Goal: Information Seeking & Learning: Learn about a topic

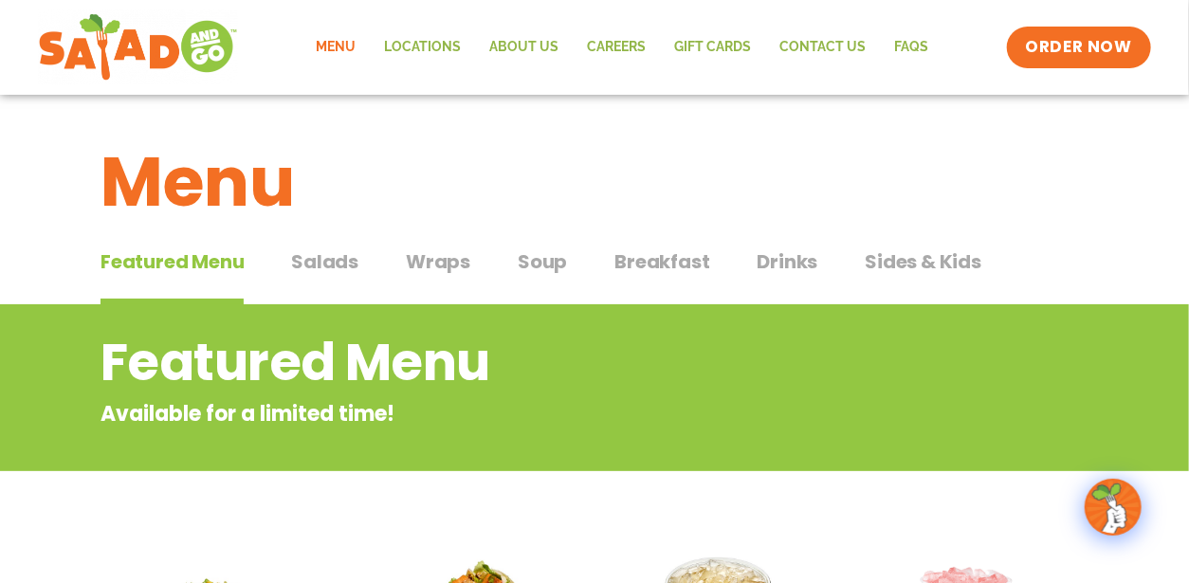
click at [329, 253] on span "Salads" at bounding box center [324, 261] width 67 height 28
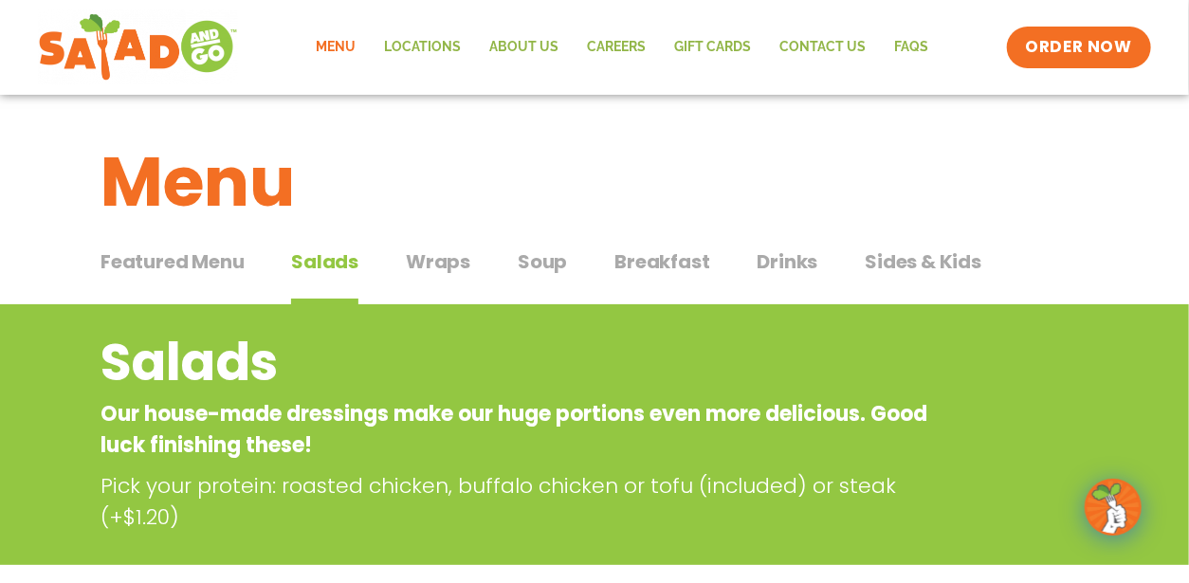
click at [539, 252] on span "Soup" at bounding box center [542, 261] width 49 height 28
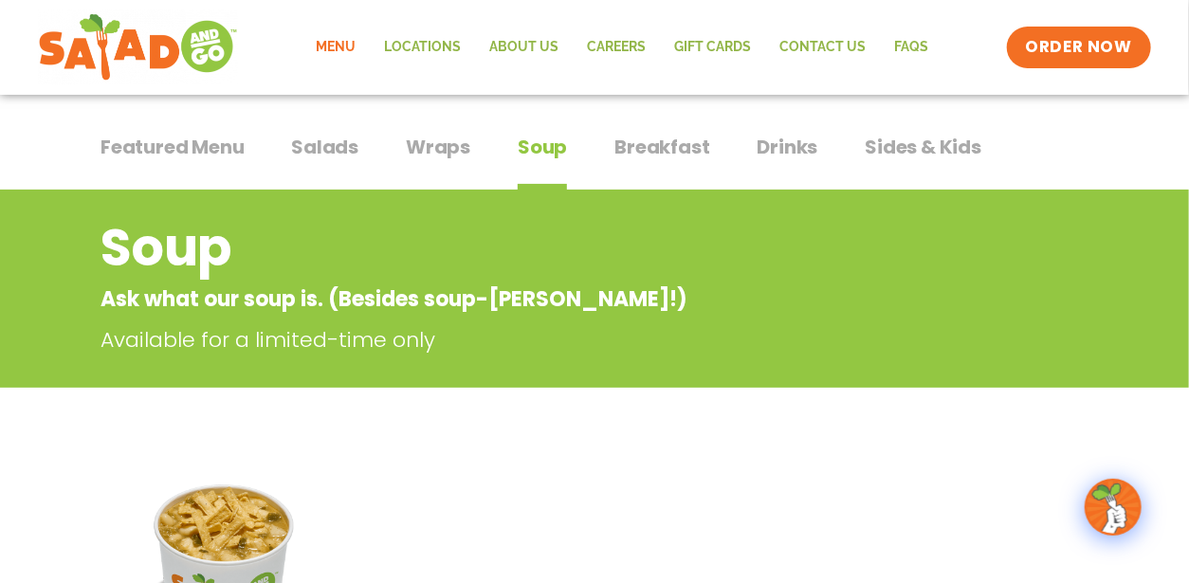
scroll to position [95, 0]
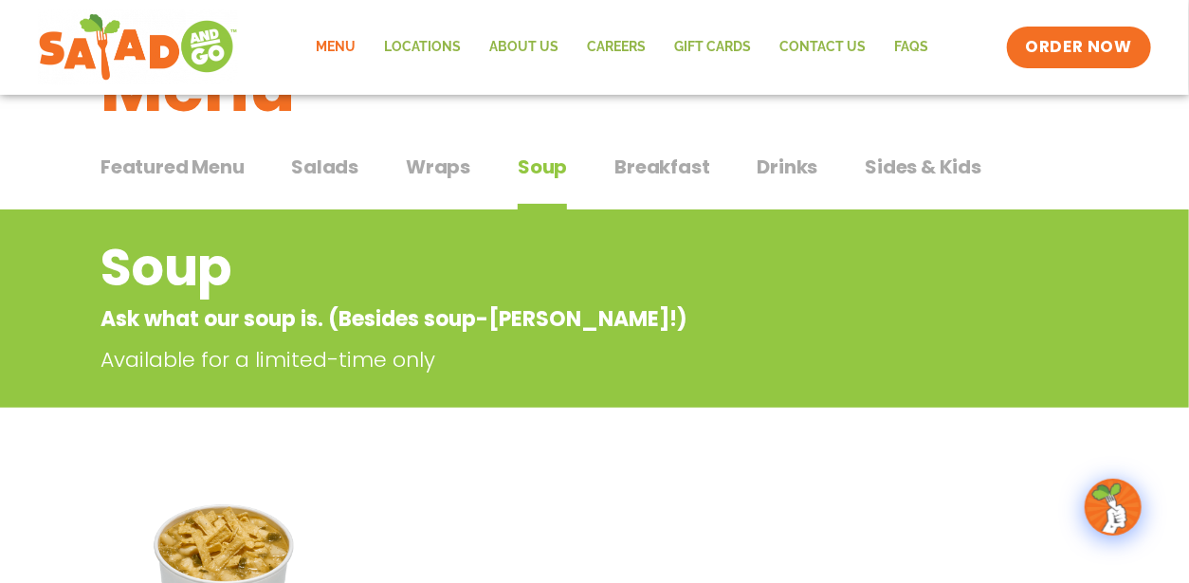
click at [326, 154] on span "Salads" at bounding box center [324, 167] width 67 height 28
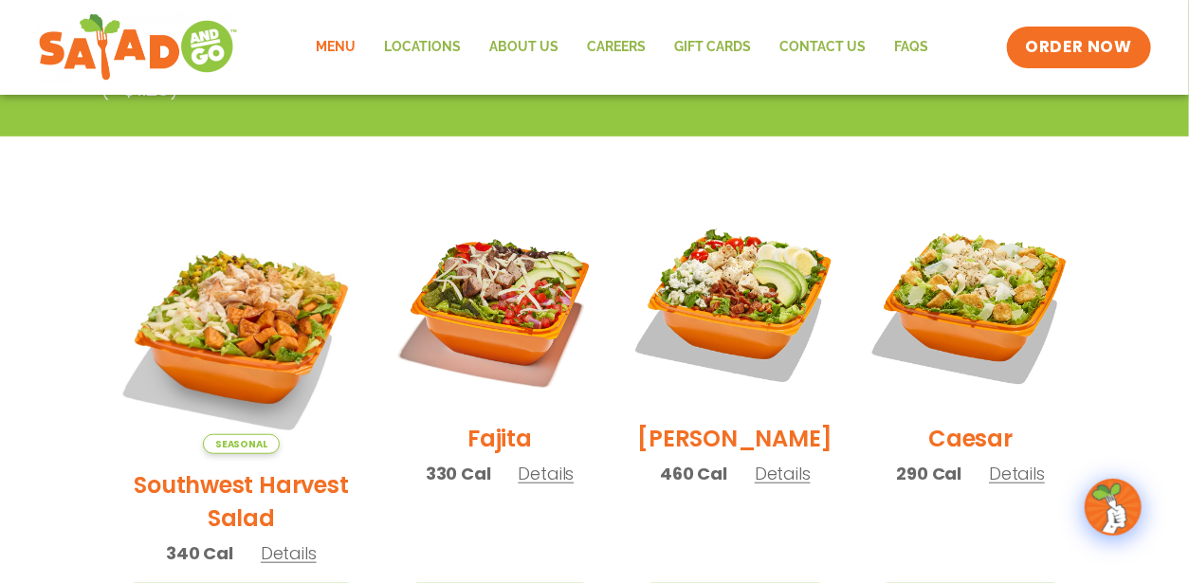
scroll to position [474, 0]
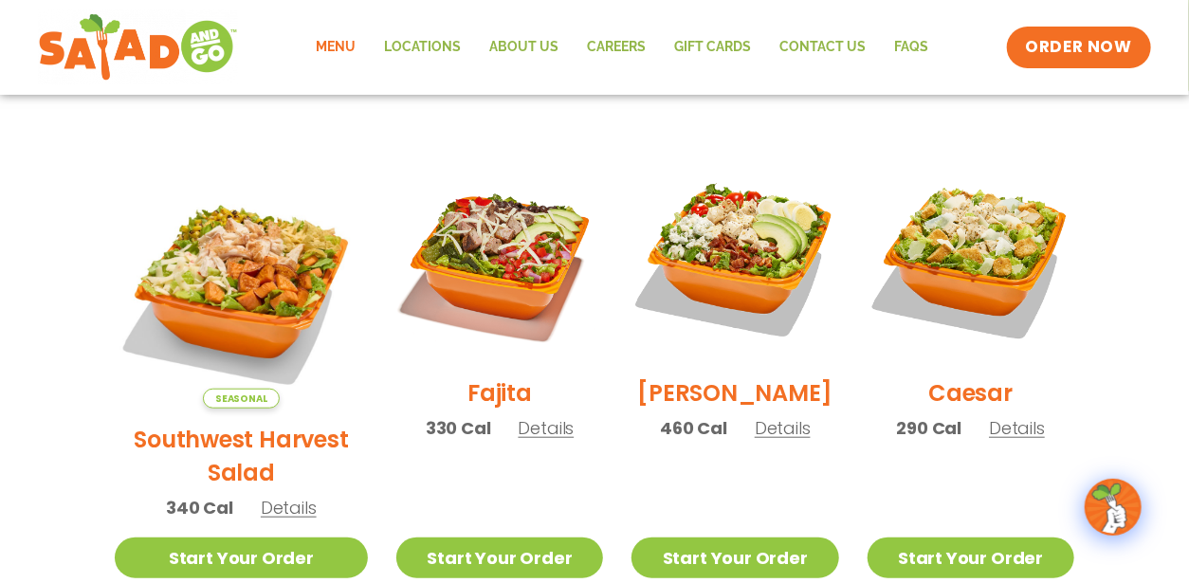
click at [206, 311] on img at bounding box center [241, 281] width 253 height 253
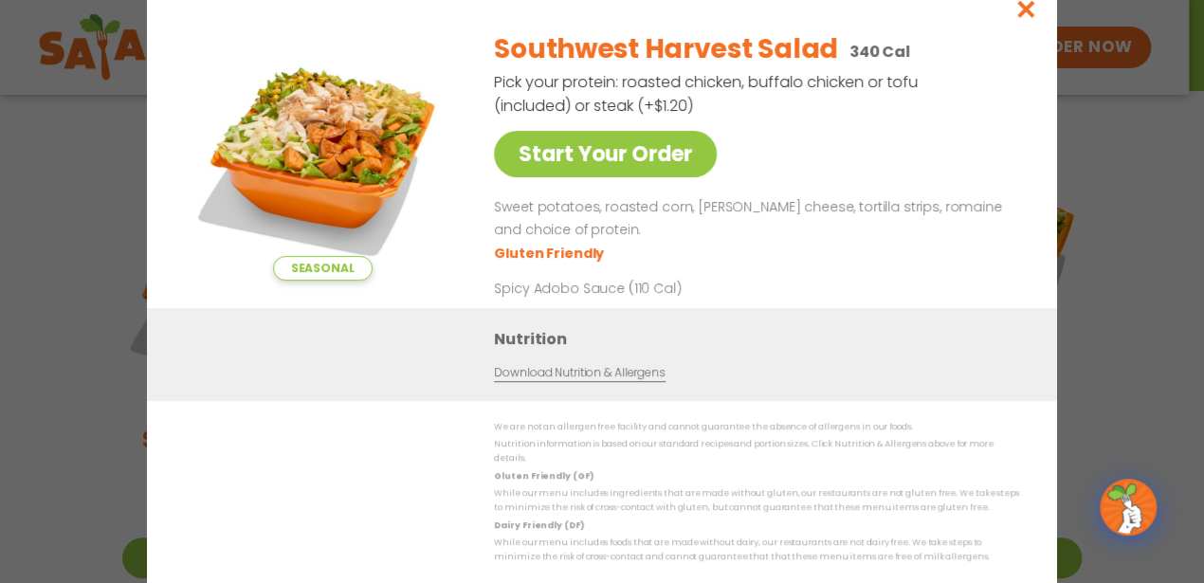
click at [34, 257] on div "Seasonal Start Your Order Southwest Harvest Salad 340 Cal Pick your protein: ro…" at bounding box center [602, 291] width 1204 height 583
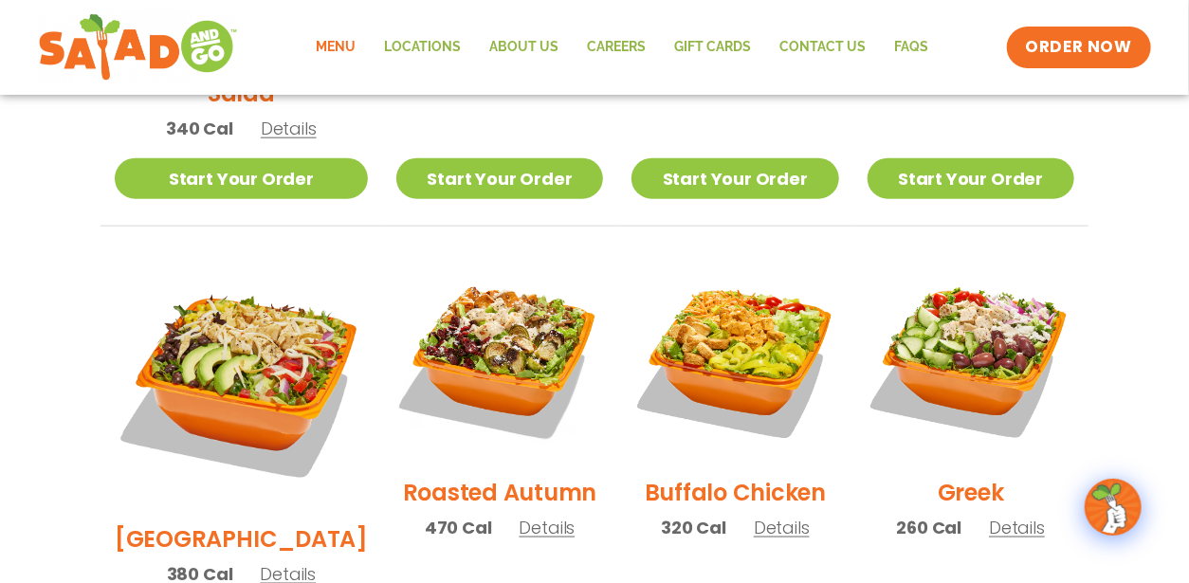
scroll to position [948, 0]
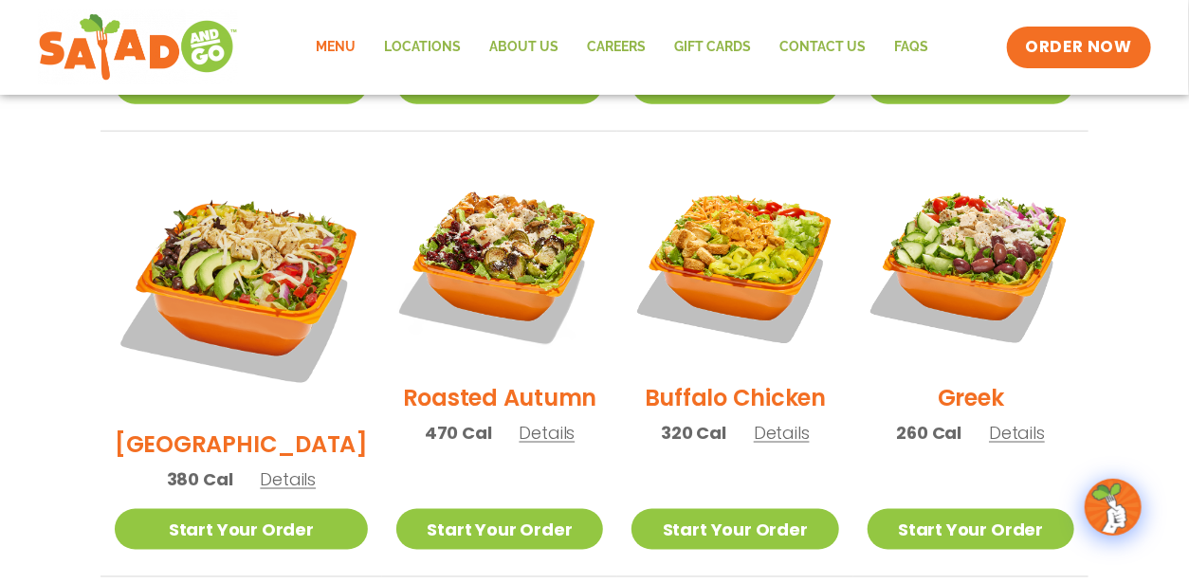
click at [444, 230] on img at bounding box center [499, 263] width 207 height 207
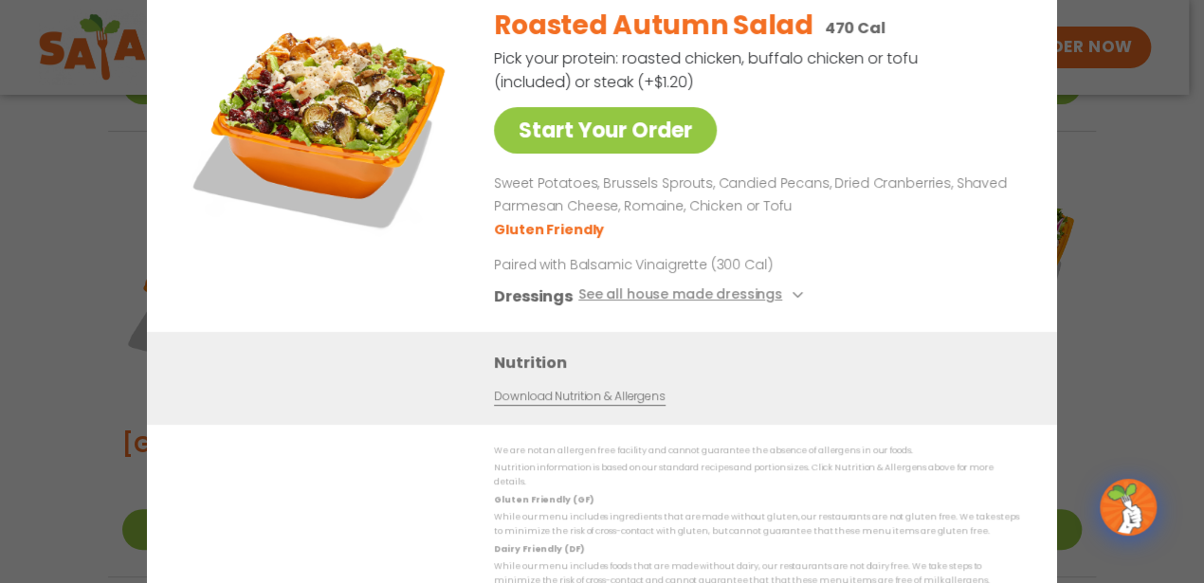
click at [99, 279] on div "Start Your Order Roasted Autumn Salad 470 Cal Pick your protein: roasted chicke…" at bounding box center [602, 291] width 1204 height 583
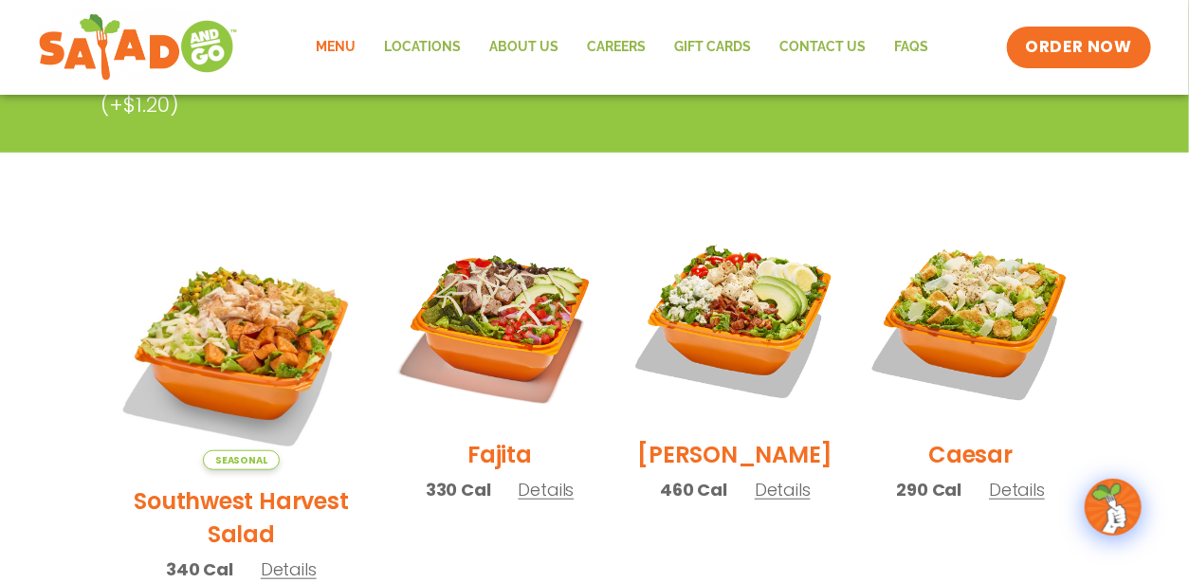
scroll to position [379, 0]
